Goal: Find specific page/section: Find specific page/section

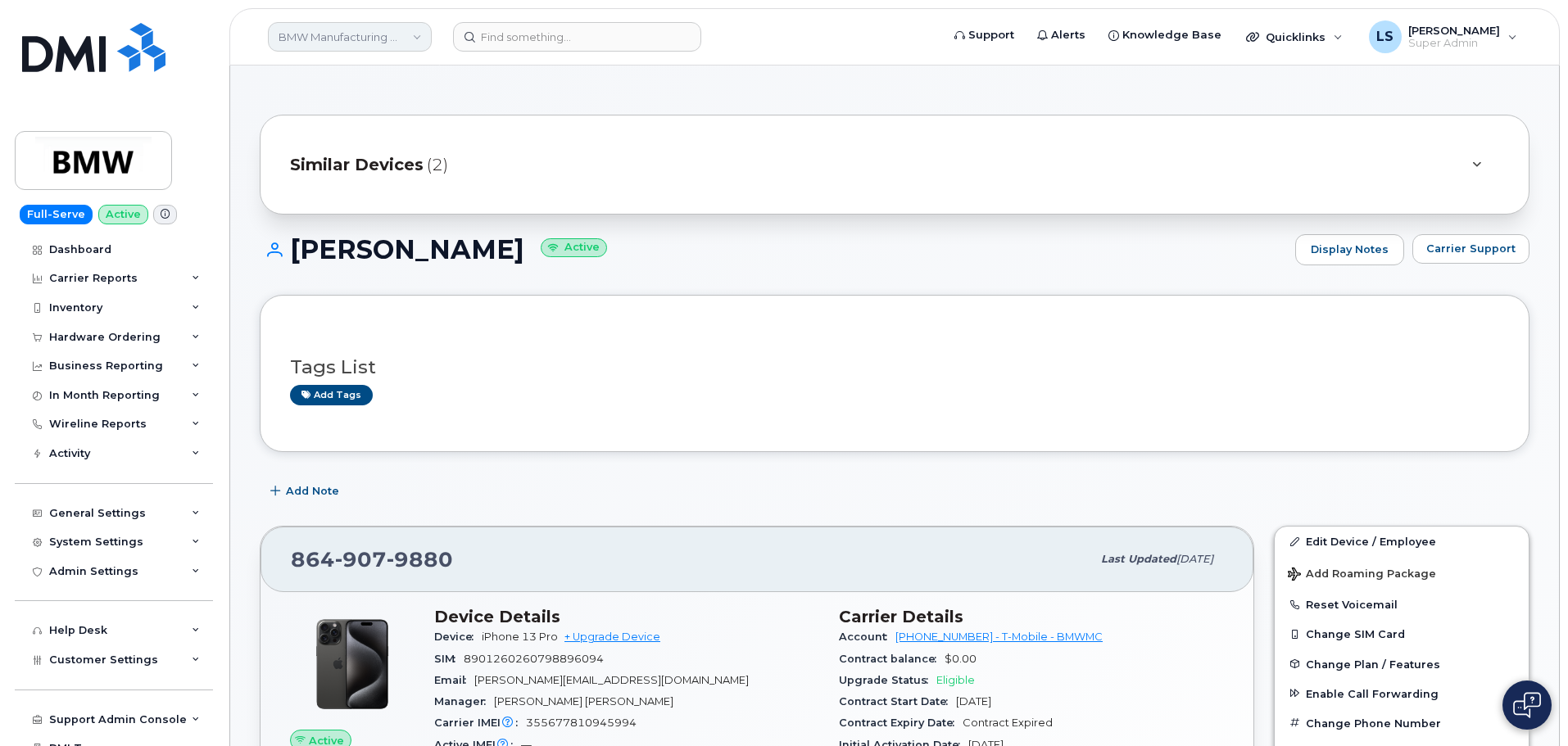
scroll to position [1065, 0]
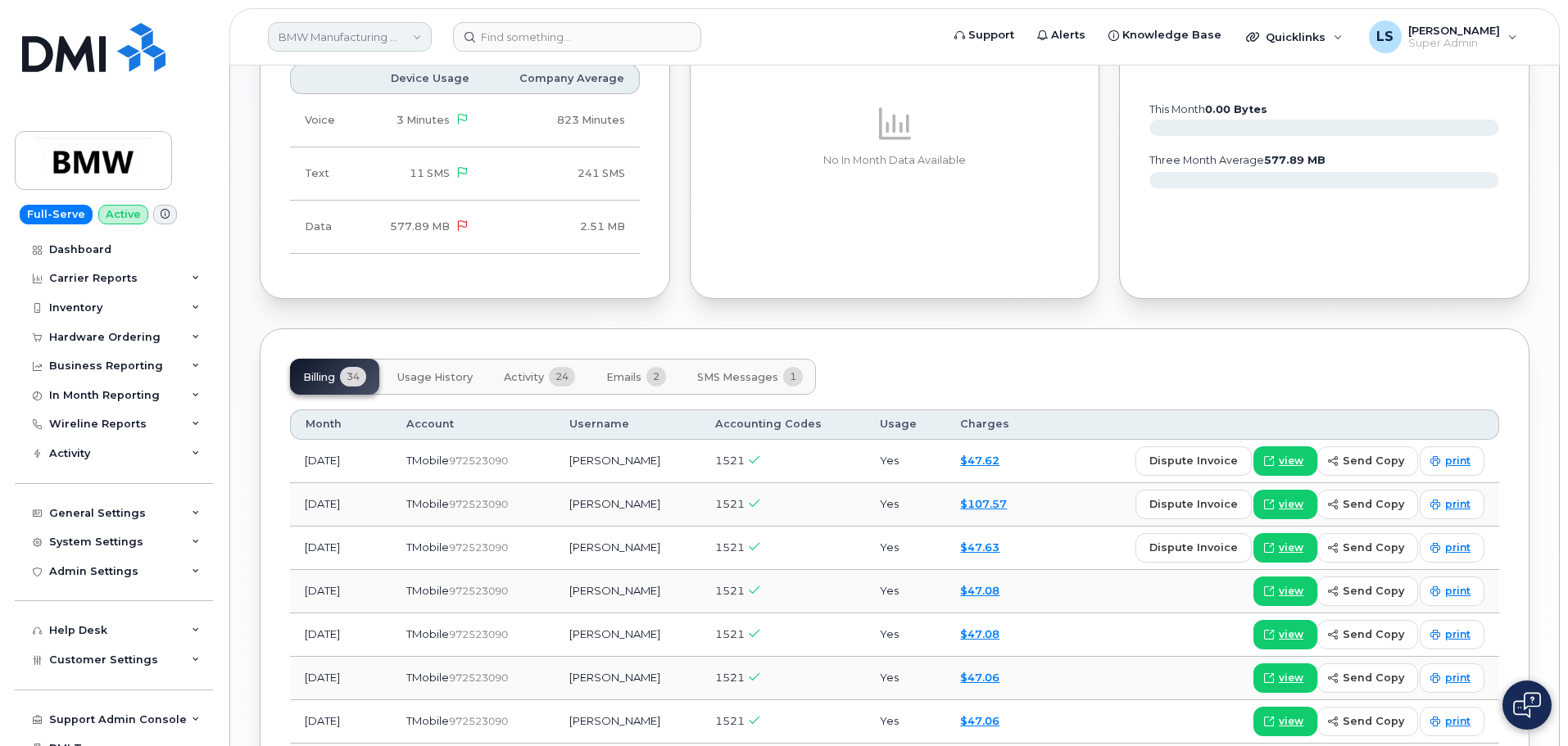
click at [394, 29] on link "BMW Manufacturing Co LLC" at bounding box center [350, 36] width 164 height 29
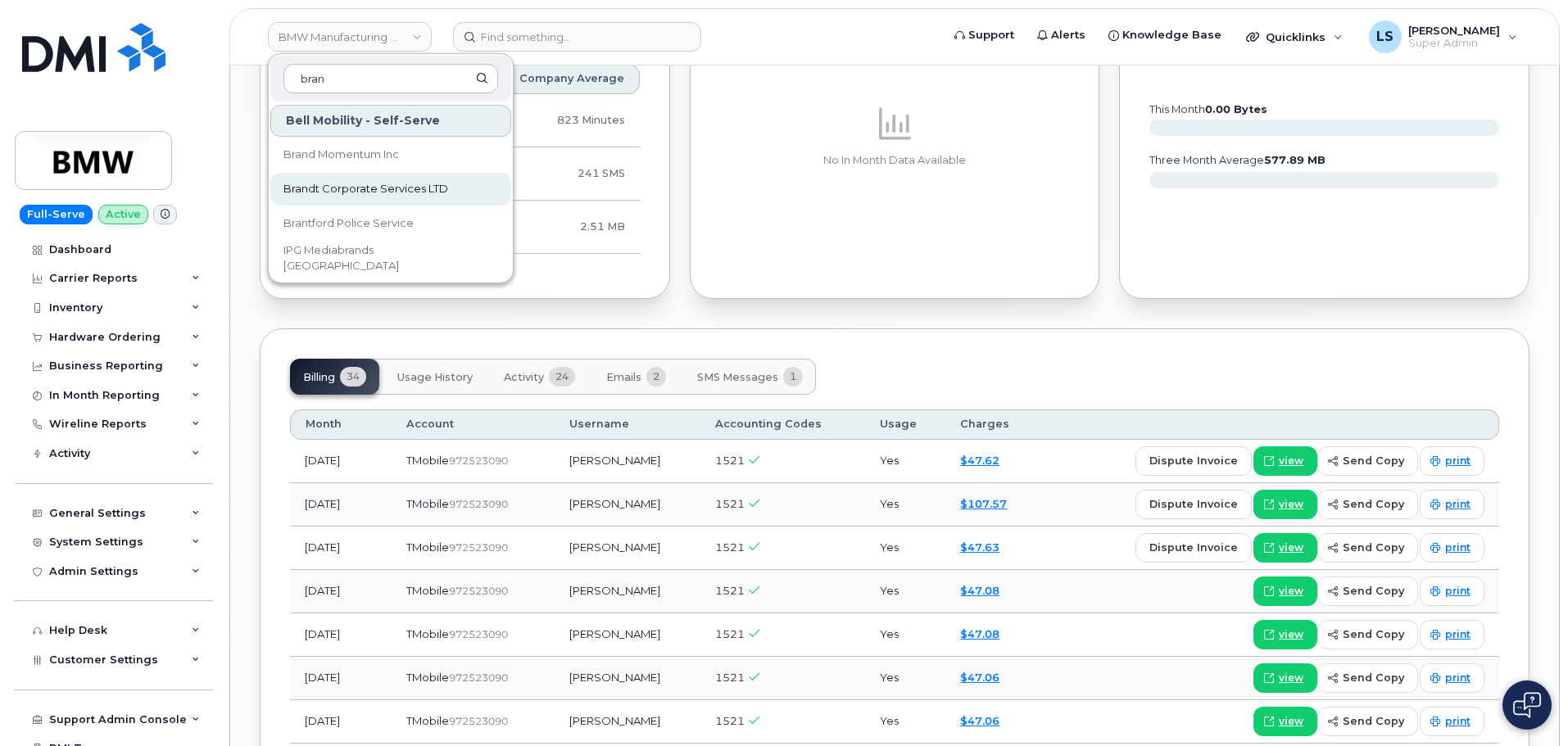
type input "bran"
click at [367, 193] on span "Brandt Corporate Services LTD" at bounding box center [365, 189] width 164 height 16
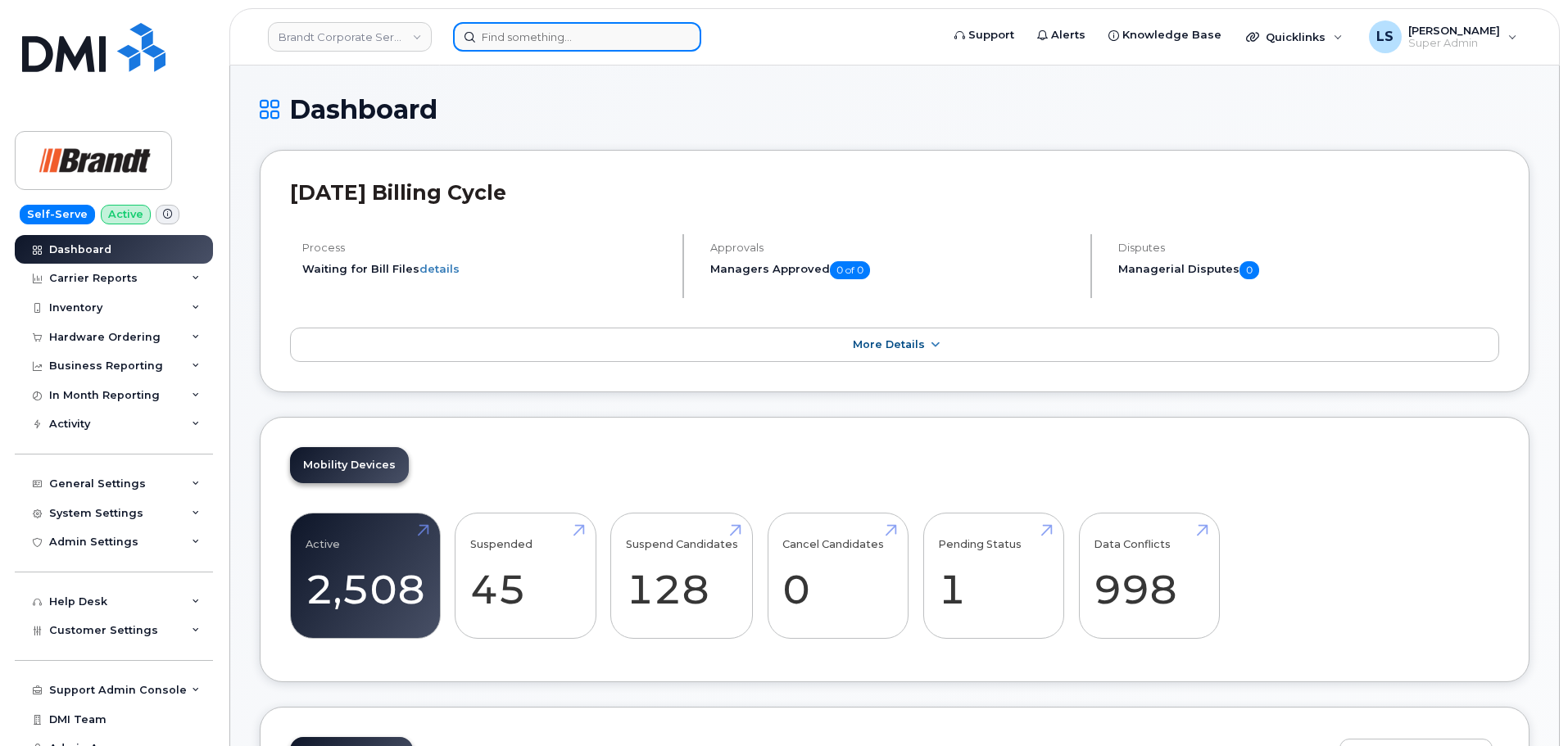
click at [499, 34] on input at bounding box center [577, 36] width 248 height 29
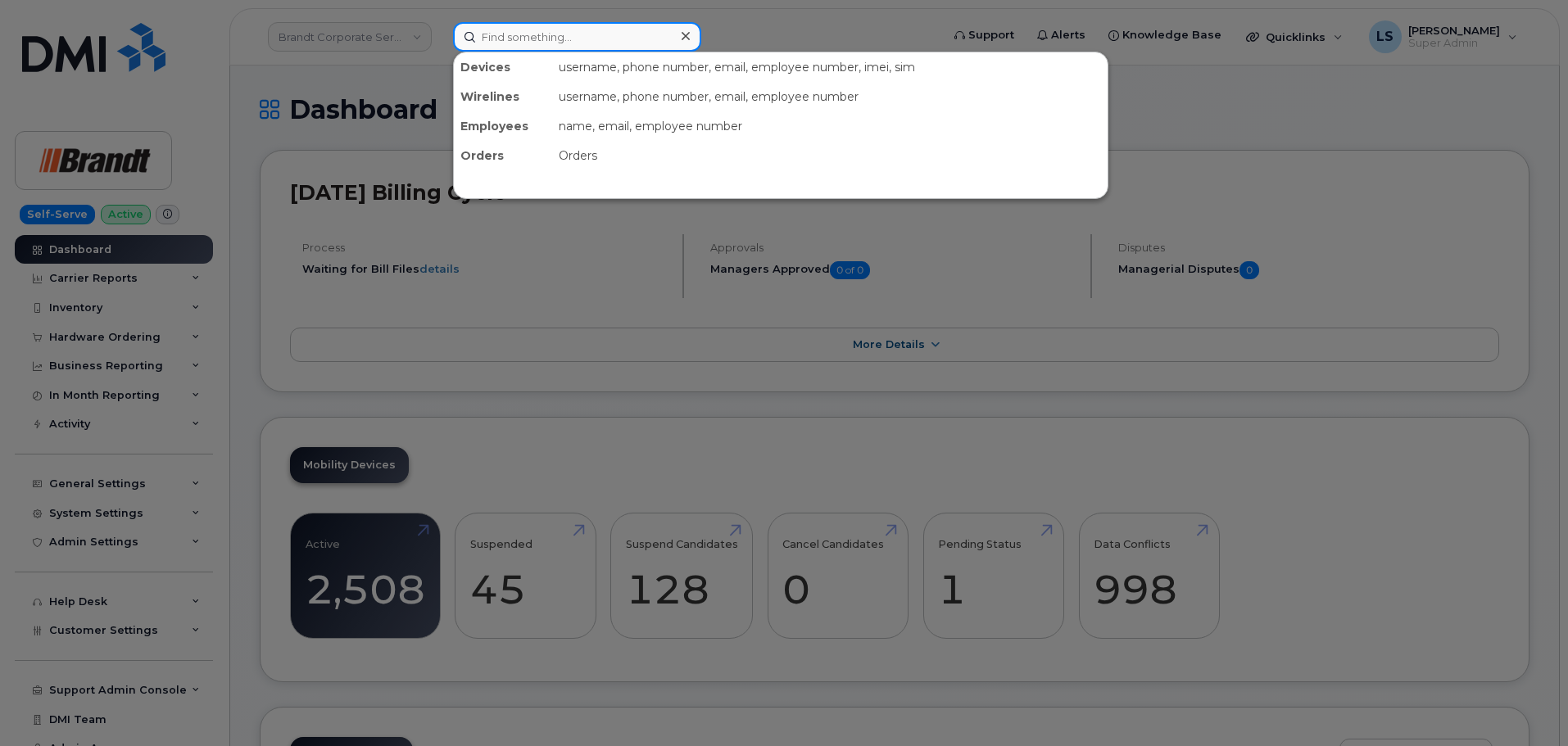
paste input "306-551-3178"
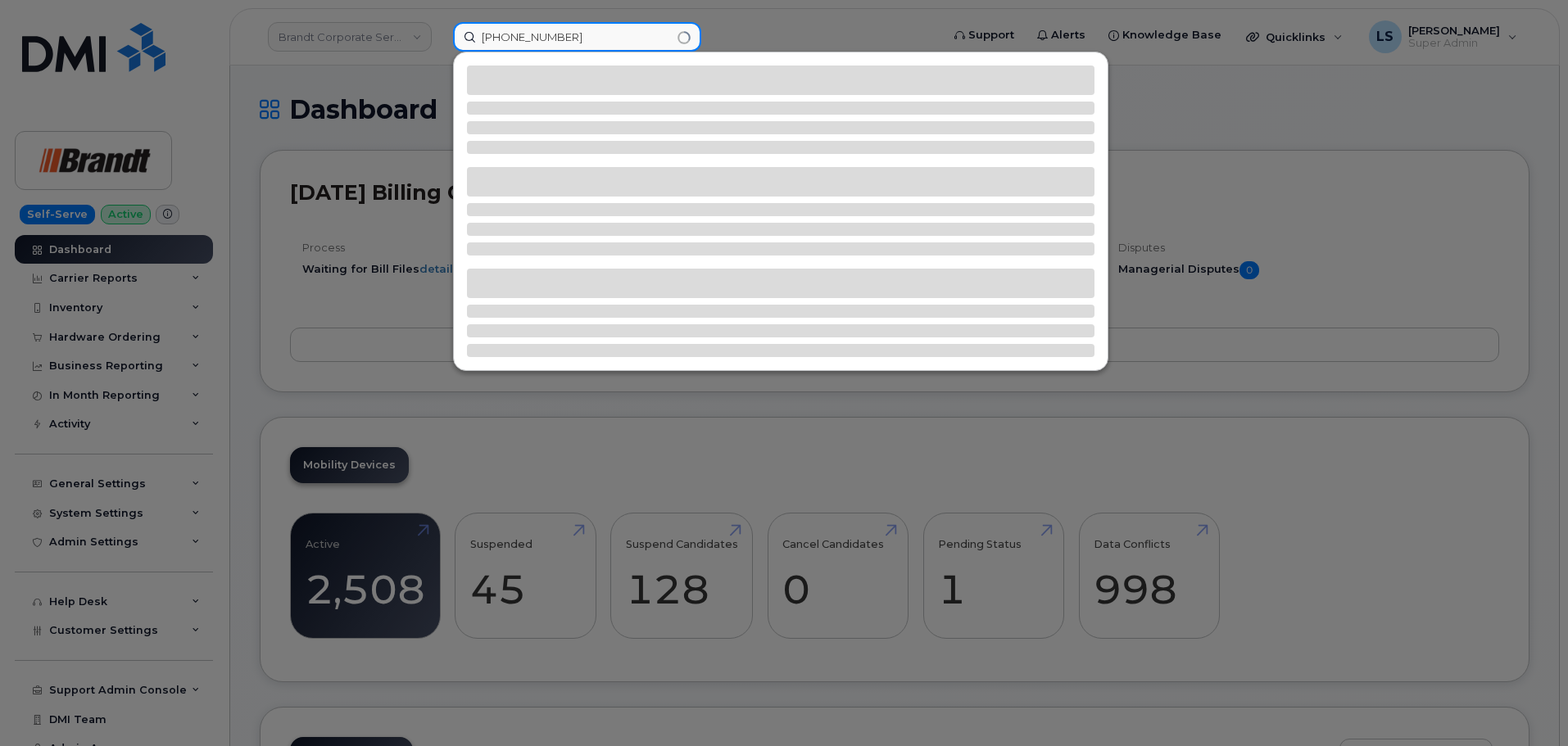
type input "306-551-3178"
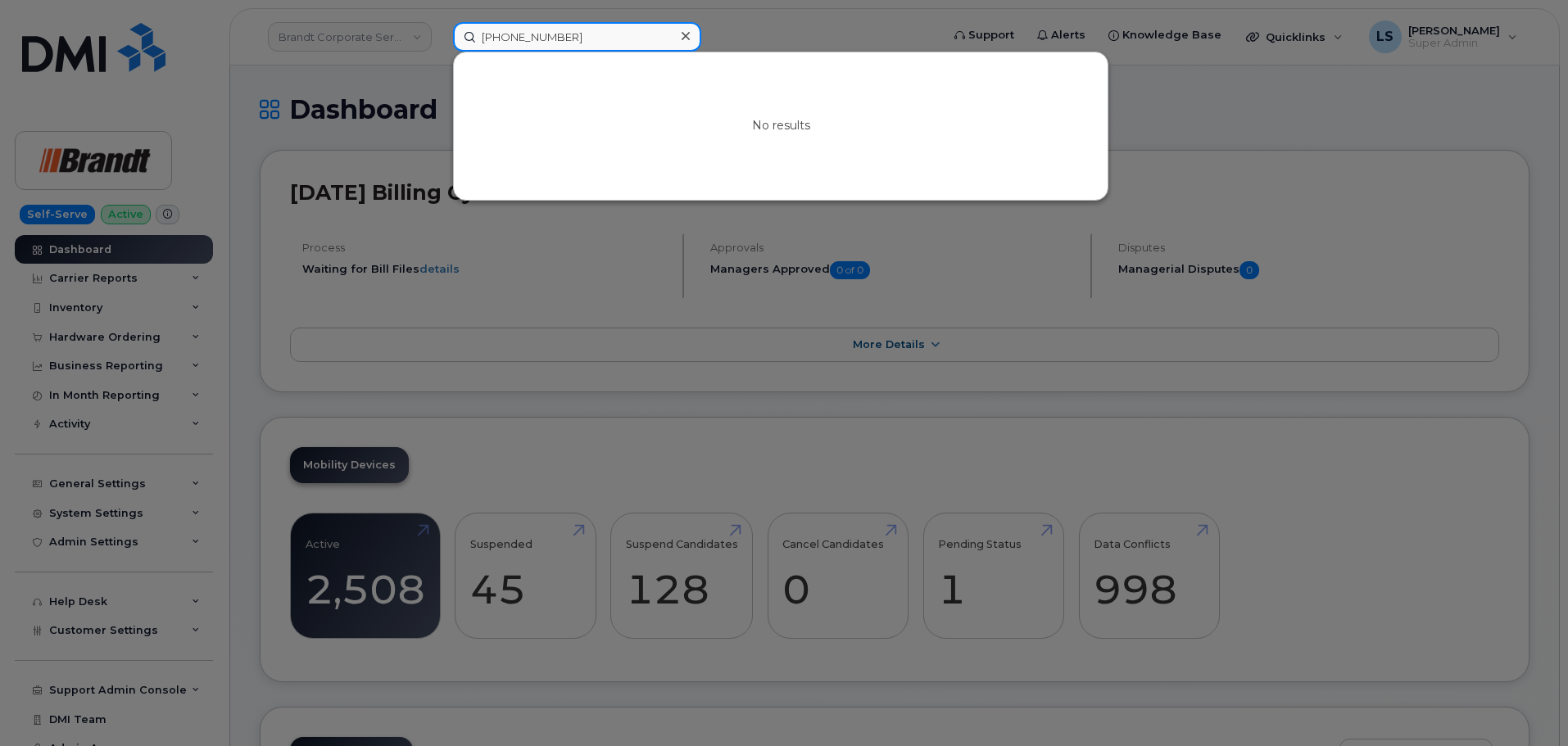
drag, startPoint x: 591, startPoint y: 35, endPoint x: 387, endPoint y: 61, distance: 205.7
click at [440, 52] on div "306-551-3178 No results" at bounding box center [691, 36] width 503 height 29
click at [585, 19] on div at bounding box center [784, 373] width 1568 height 746
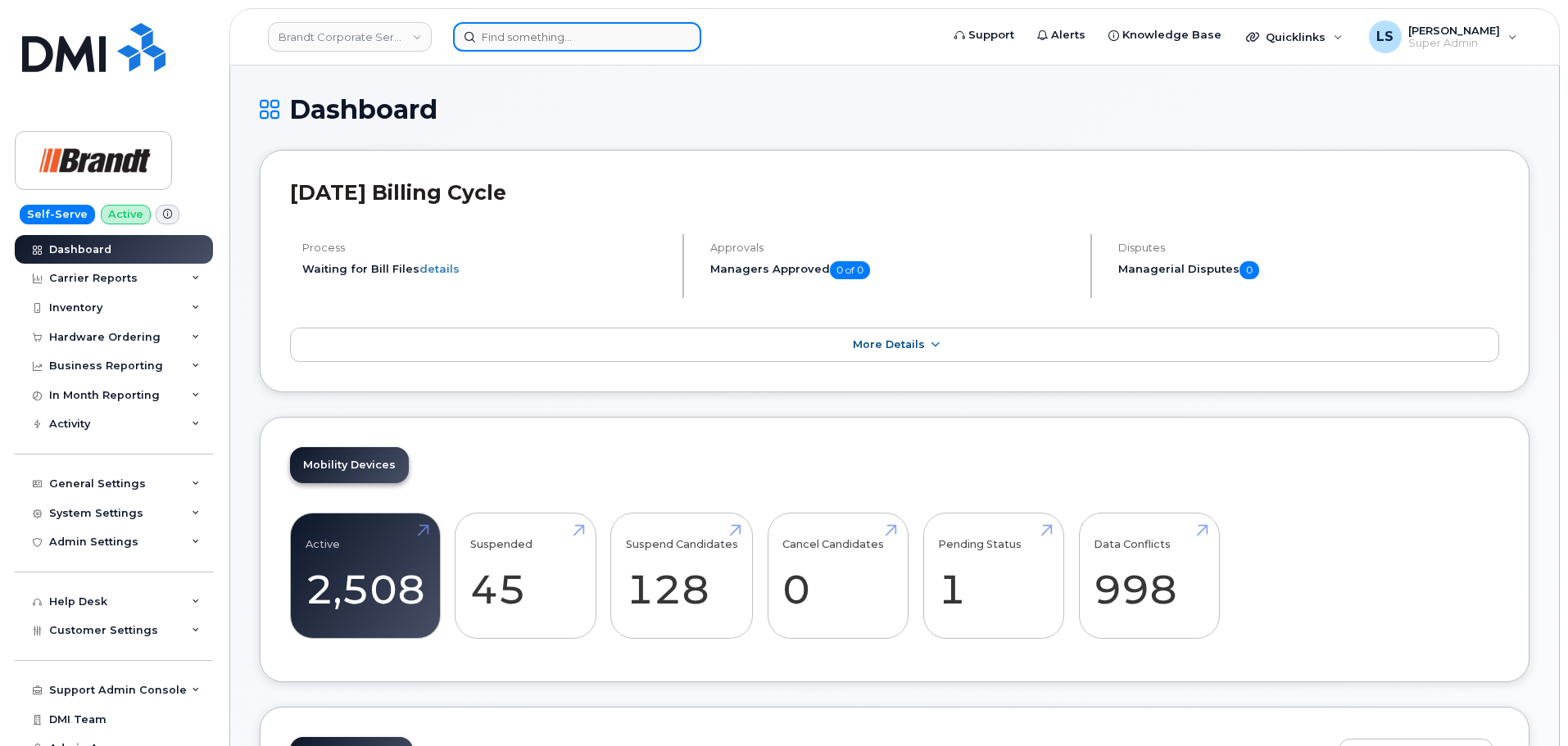
click at [581, 24] on input at bounding box center [577, 36] width 248 height 29
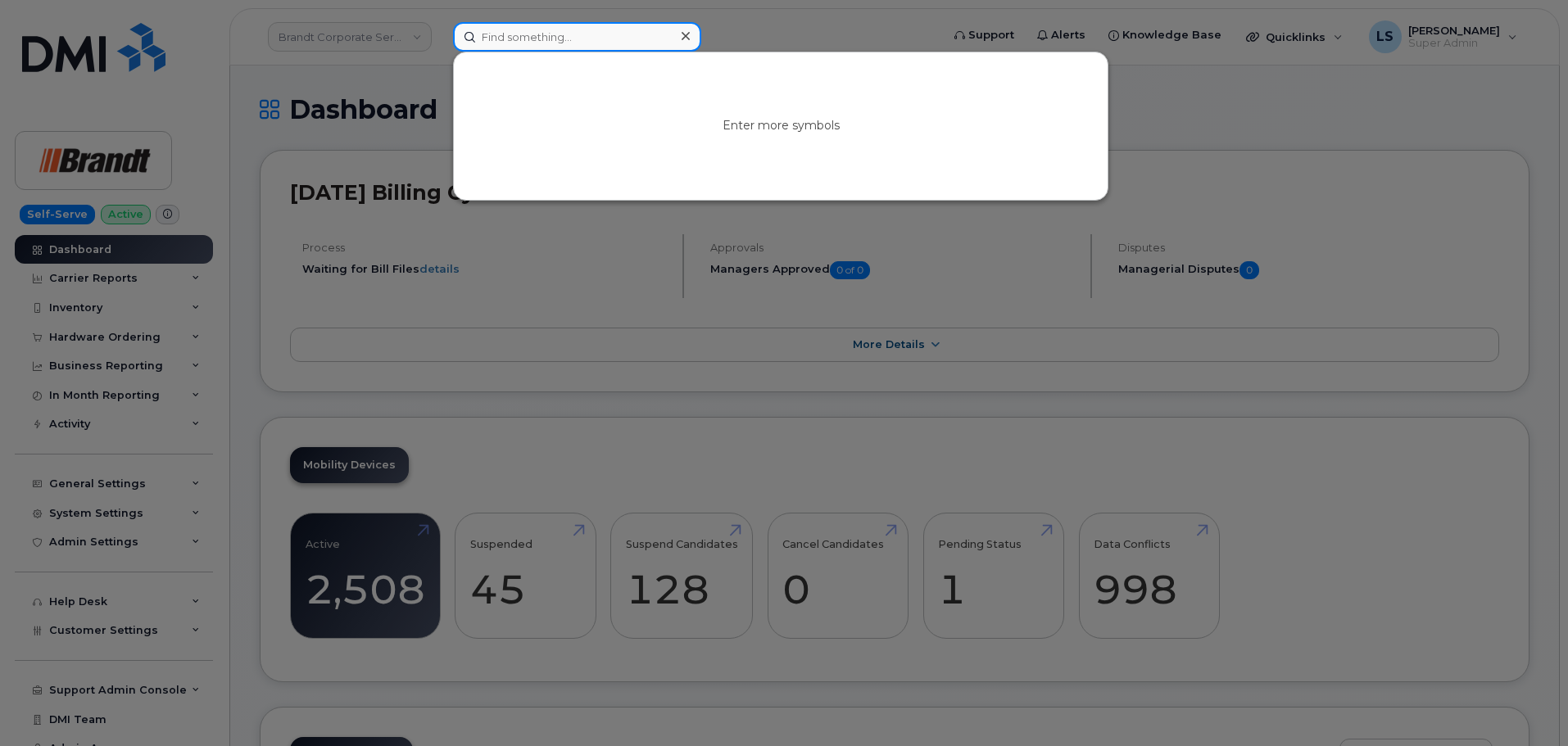
paste input "Elma Carson"
type input "Elma Carson"
click at [690, 37] on div at bounding box center [685, 36] width 24 height 24
